Goal: Ask a question

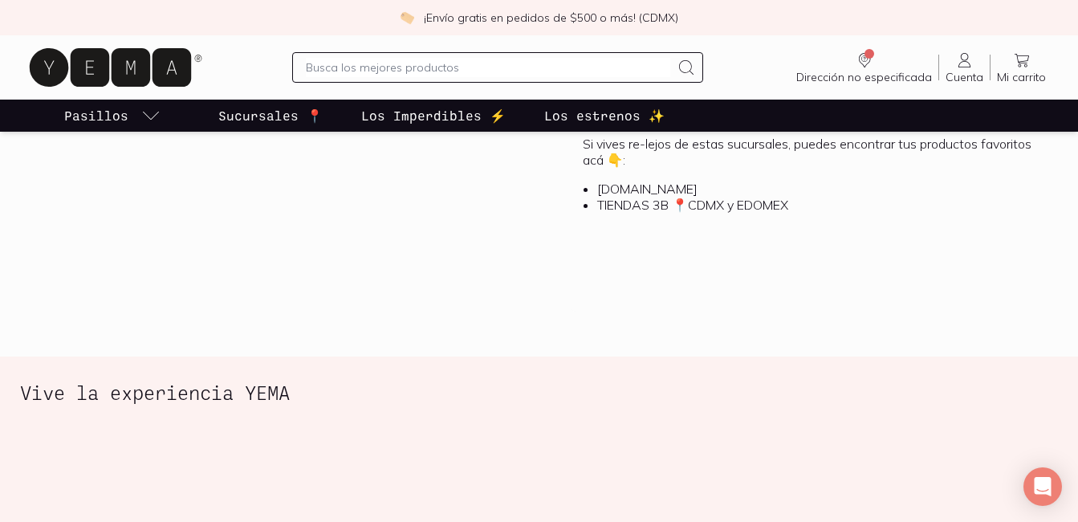
scroll to position [1847, 0]
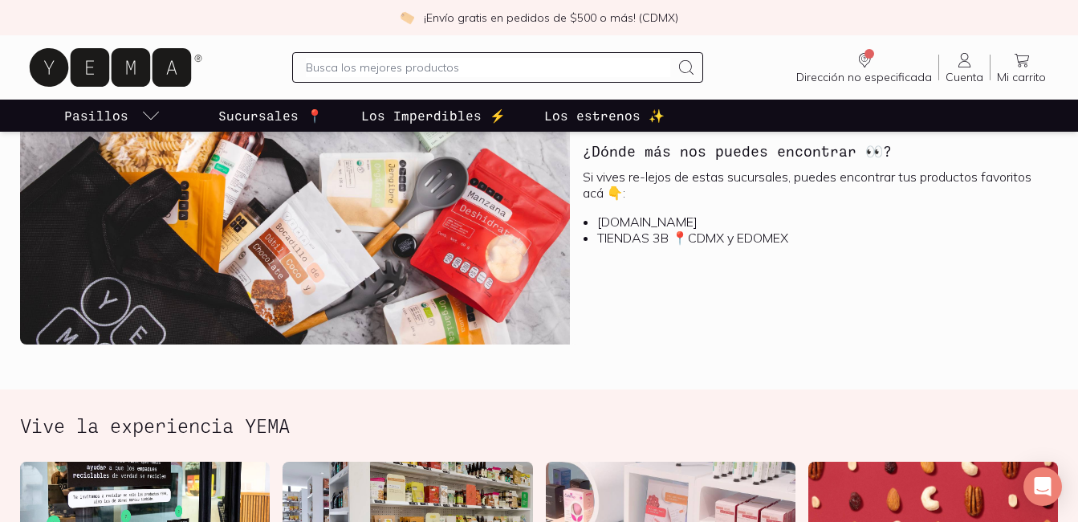
click at [1044, 483] on icon "Open Intercom Messenger" at bounding box center [1043, 486] width 17 height 19
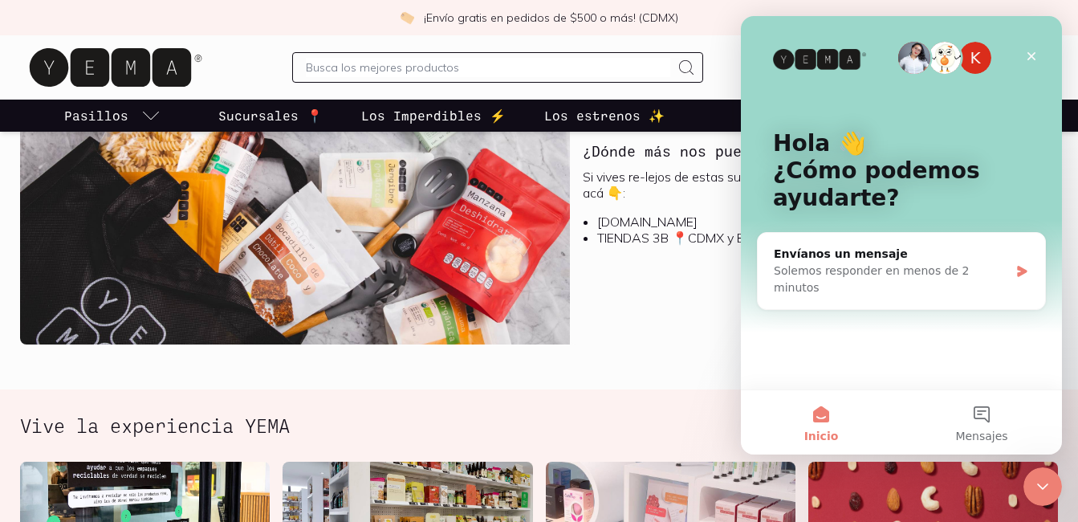
scroll to position [0, 0]
click at [813, 255] on div "Envíanos un mensaje" at bounding box center [891, 254] width 235 height 17
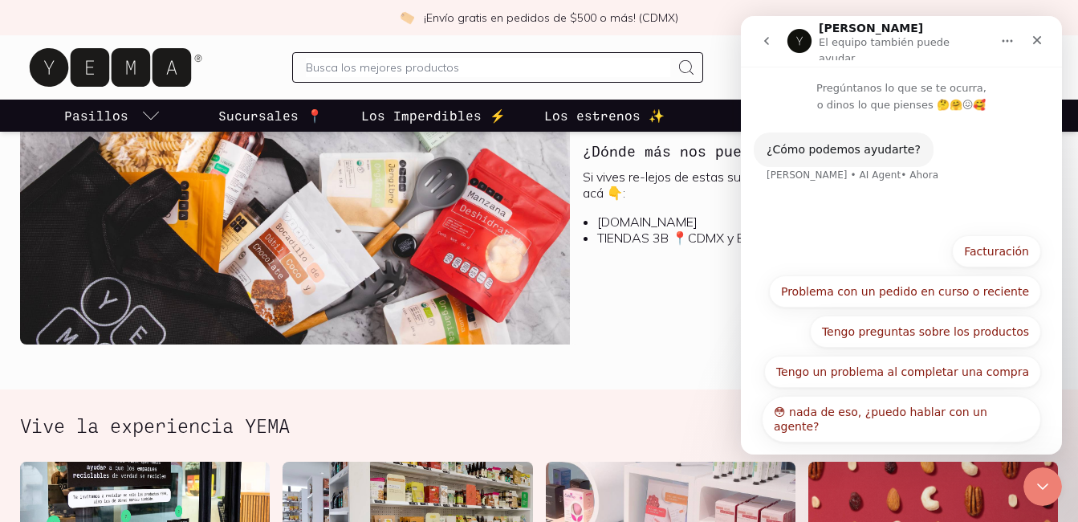
click at [869, 405] on button "😳 nada de eso, ¿puedo hablar con un agente?" at bounding box center [901, 419] width 279 height 47
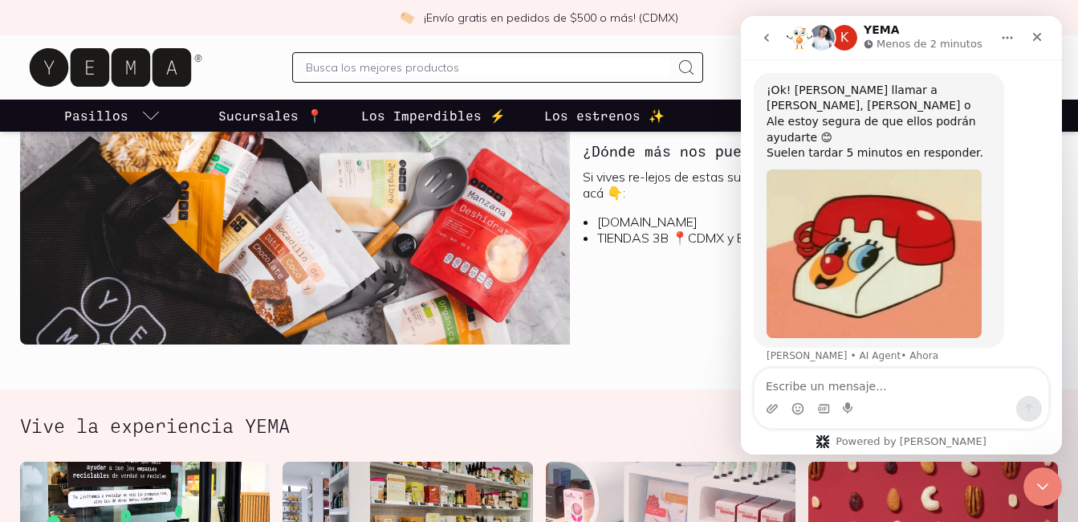
scroll to position [206, 0]
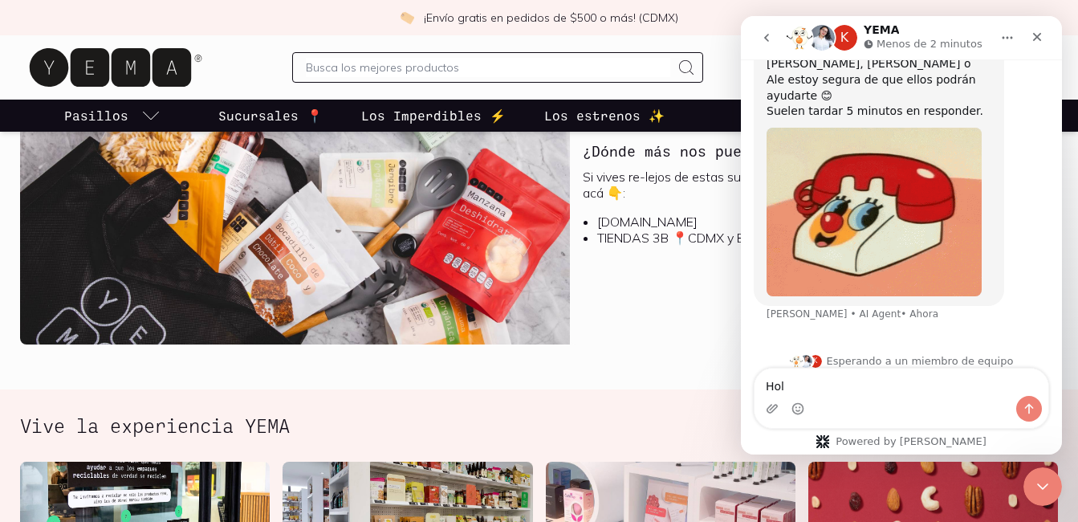
type textarea "Hola"
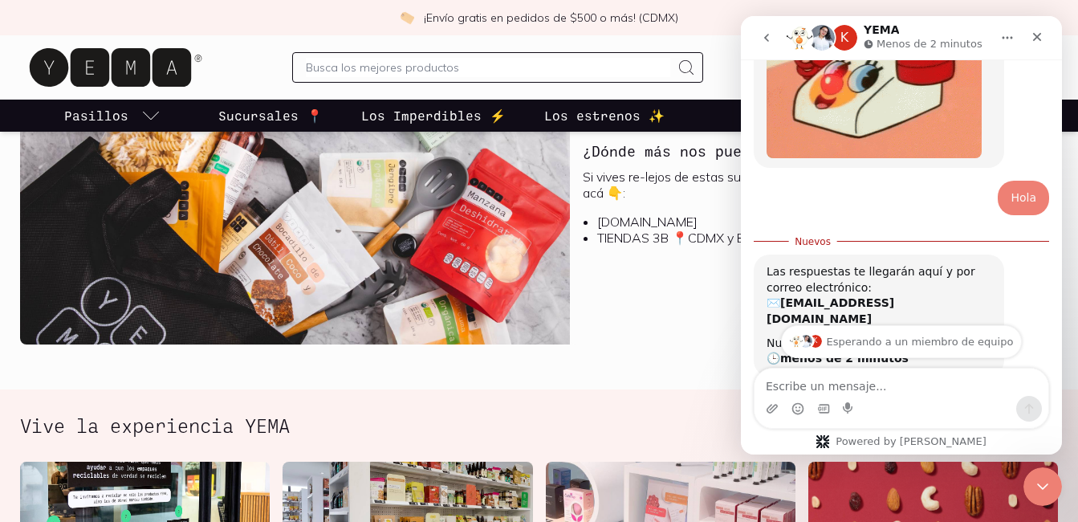
scroll to position [399, 0]
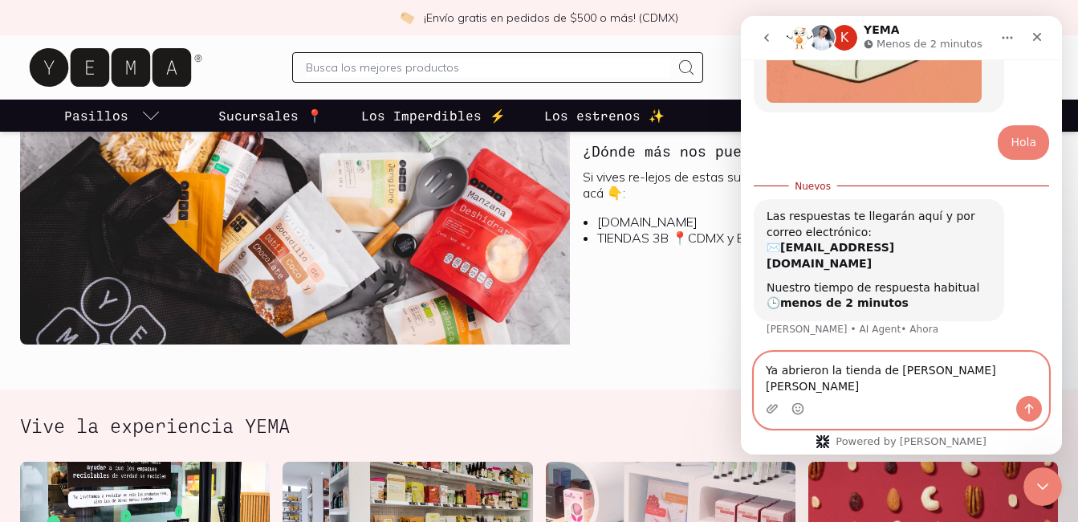
type textarea "Ya abrieron la tienda de [PERSON_NAME] [PERSON_NAME]?"
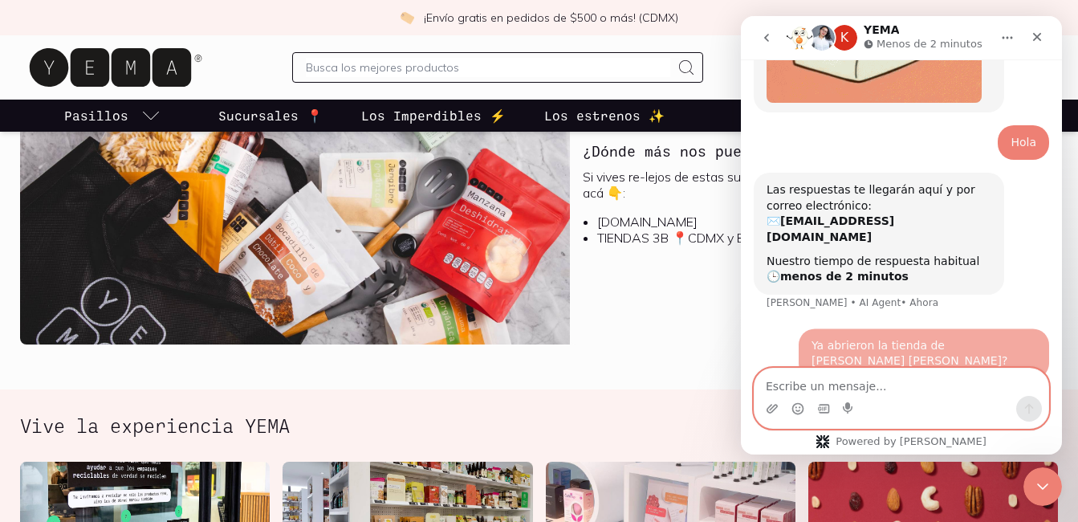
scroll to position [436, 0]
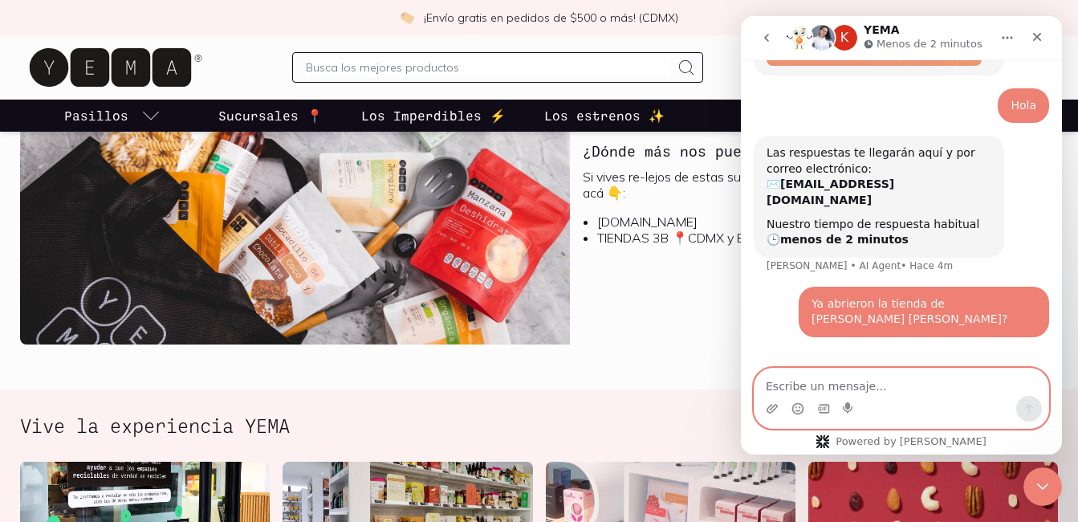
click at [809, 388] on textarea "Escribe un mensaje..." at bounding box center [902, 382] width 294 height 27
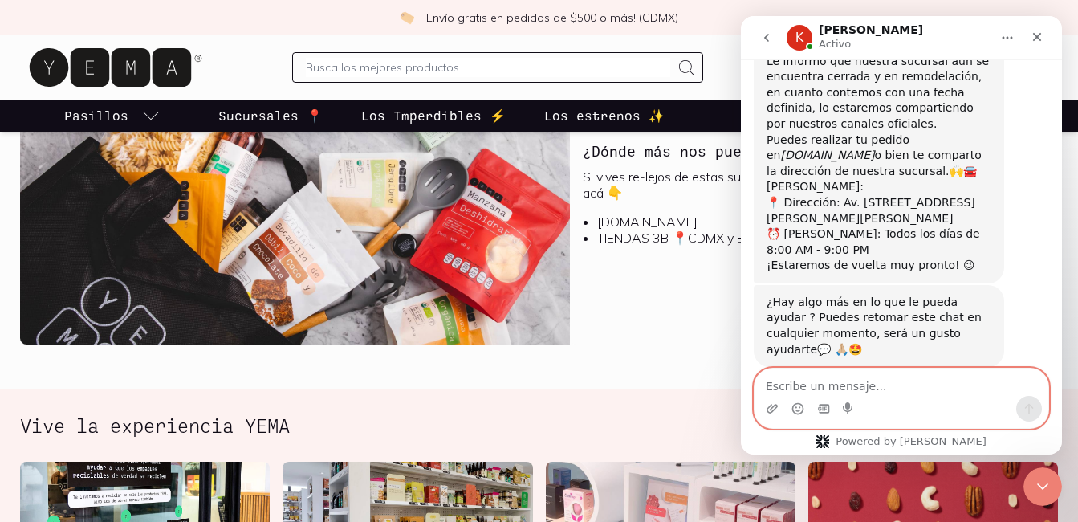
scroll to position [788, 0]
type textarea "g"
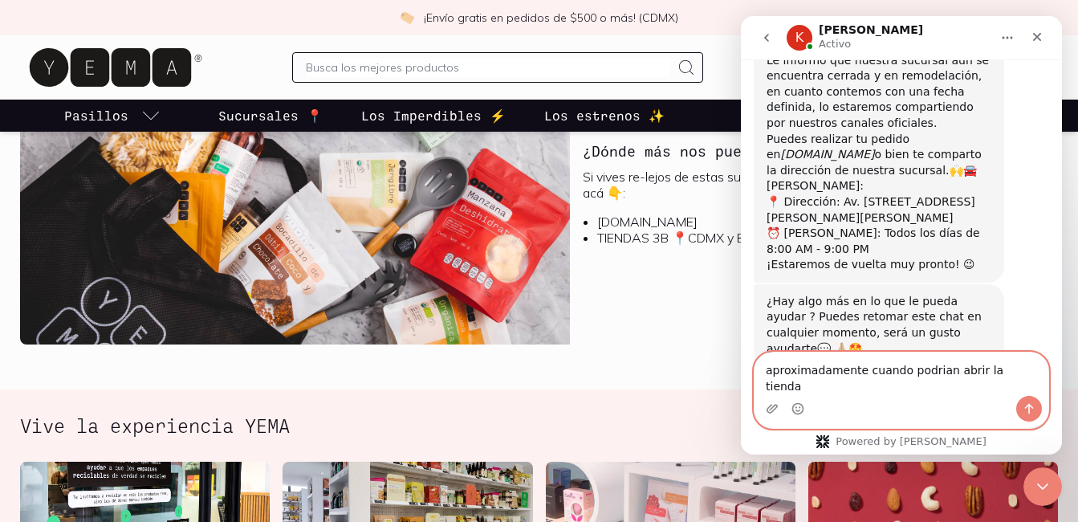
type textarea "aproximadamente cuando podrian abrir la tienda"
click at [1027, 405] on icon "Enviar un mensaje…" at bounding box center [1029, 408] width 13 height 13
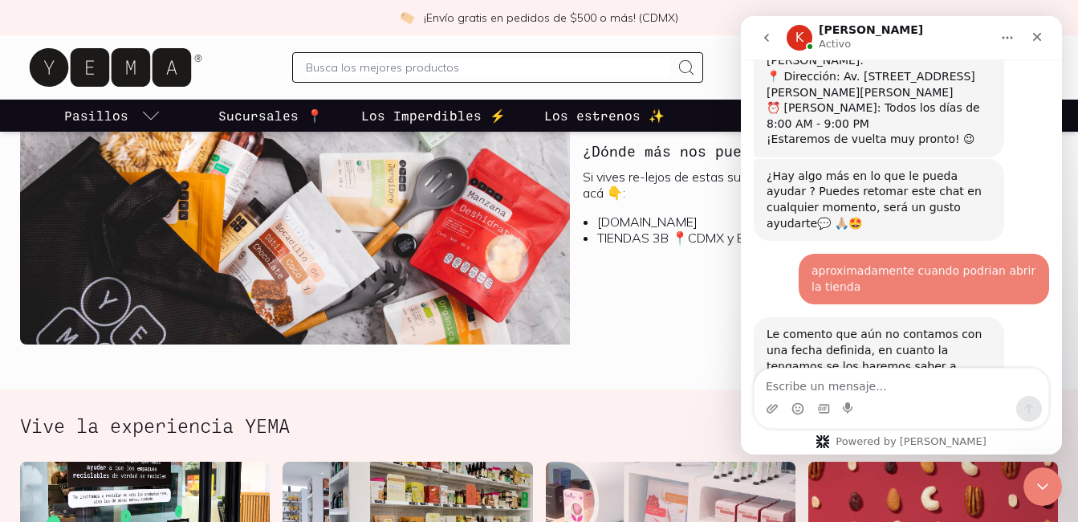
scroll to position [947, 0]
